Goal: Task Accomplishment & Management: Use online tool/utility

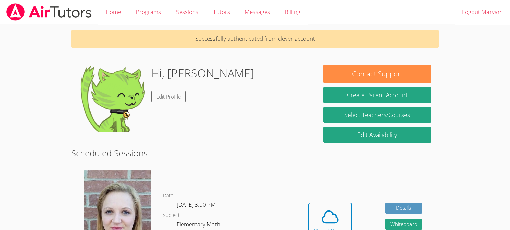
click at [202, 126] on div "Hi, [PERSON_NAME] Edit Profile" at bounding box center [202, 97] width 103 height 67
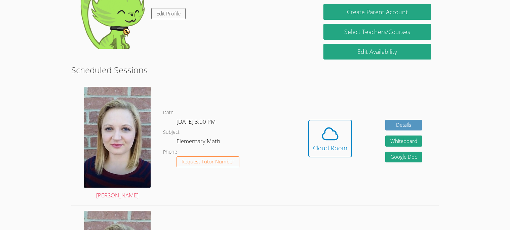
scroll to position [80, 0]
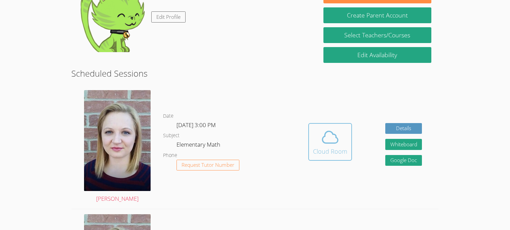
click at [328, 144] on icon at bounding box center [329, 137] width 19 height 19
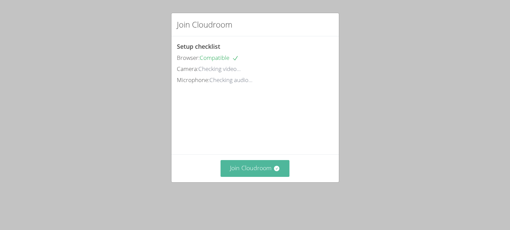
click at [277, 172] on icon at bounding box center [276, 168] width 7 height 7
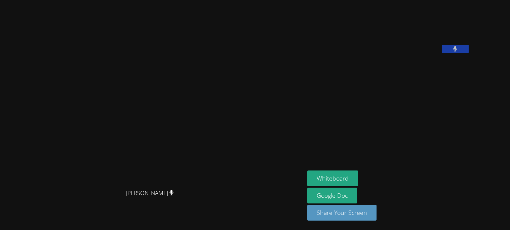
click at [425, 122] on aside "[PERSON_NAME] Whiteboard Google Doc Share Your Screen" at bounding box center [388, 115] width 168 height 230
click at [358, 177] on button "Whiteboard" at bounding box center [332, 178] width 51 height 16
